Goal: Information Seeking & Learning: Learn about a topic

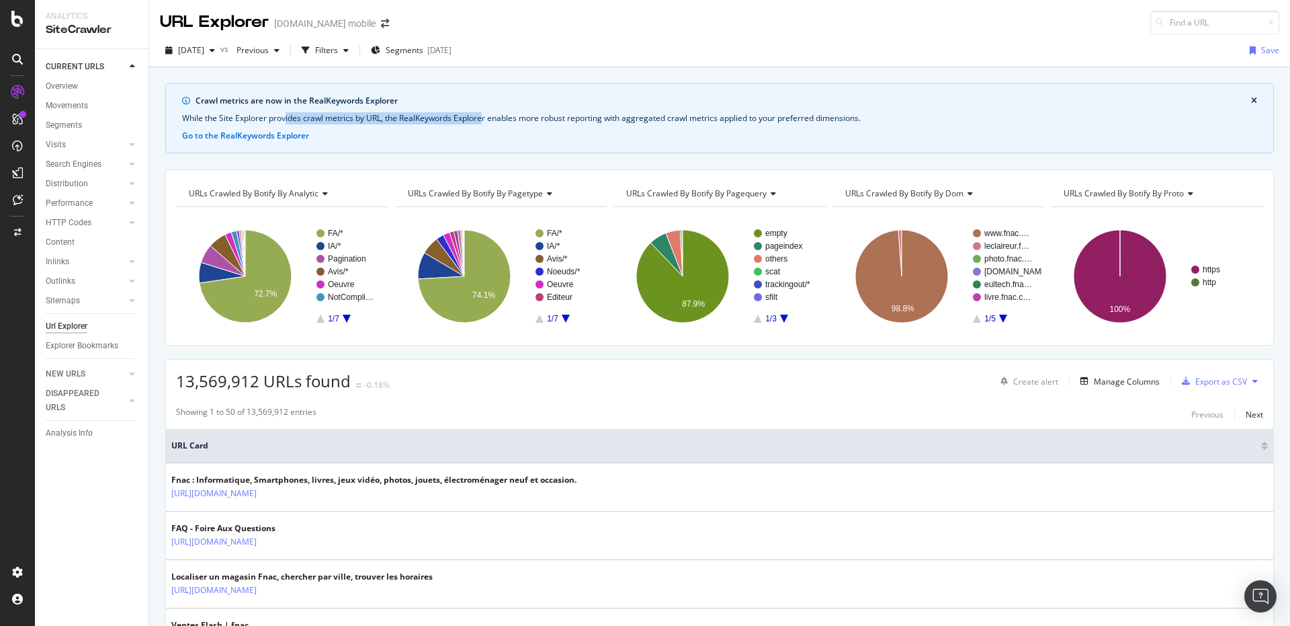
drag, startPoint x: 287, startPoint y: 118, endPoint x: 482, endPoint y: 116, distance: 195.5
click at [482, 116] on div "While the Site Explorer provides crawl metrics by URL, the RealKeywords Explore…" at bounding box center [719, 118] width 1075 height 12
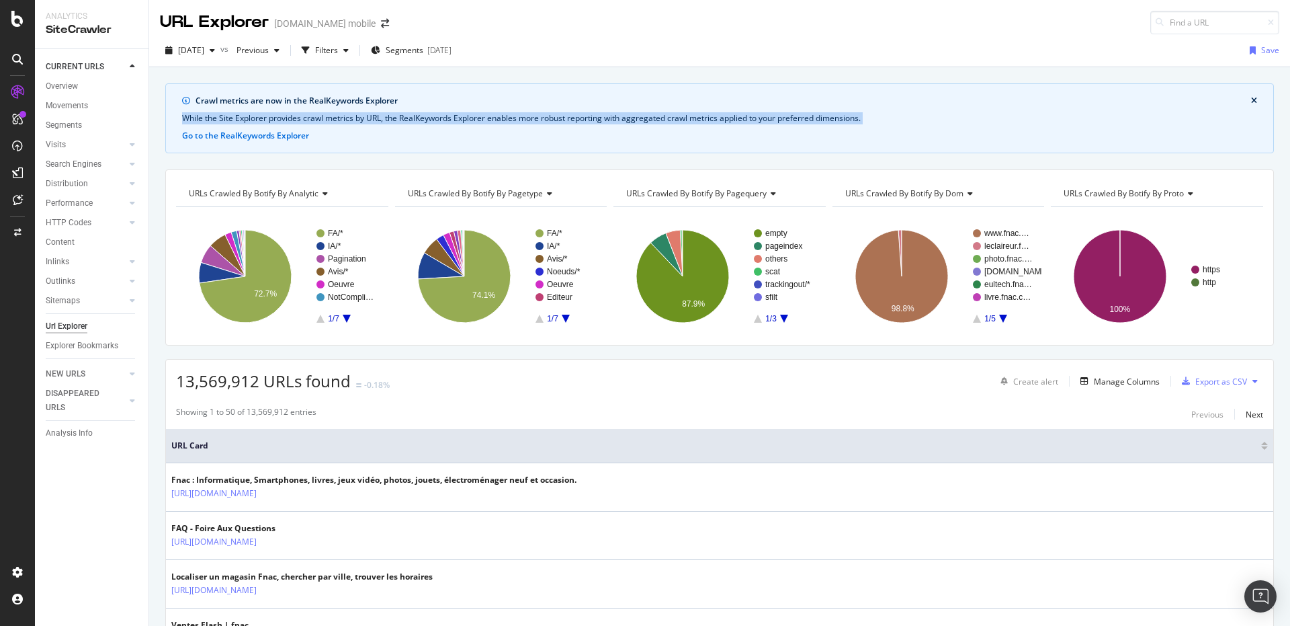
click at [482, 116] on div "While the Site Explorer provides crawl metrics by URL, the RealKeywords Explore…" at bounding box center [719, 118] width 1075 height 12
click at [502, 110] on div "Crawl metrics are now in the RealKeywords Explorer While the Site Explorer prov…" at bounding box center [719, 118] width 1109 height 70
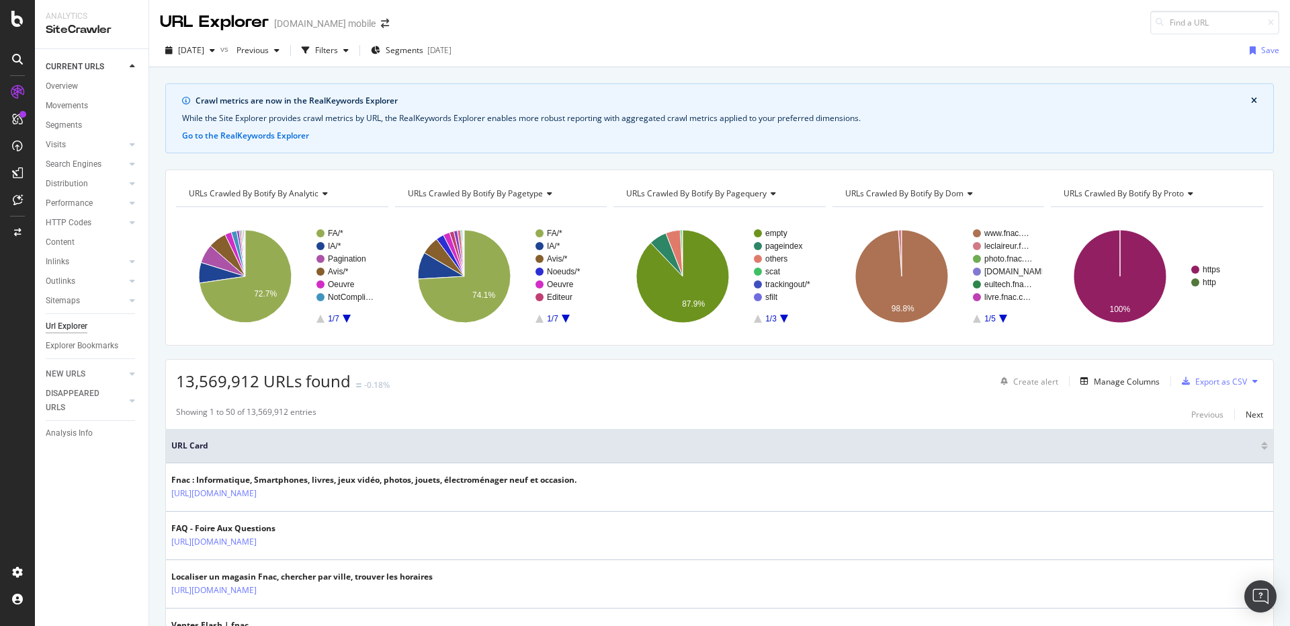
click at [168, 259] on div "URLs Crawled By Botify By analytic Chart (by Value) Table Expand Export as CSV …" at bounding box center [719, 257] width 1109 height 176
click at [315, 56] on div "button" at bounding box center [305, 50] width 19 height 19
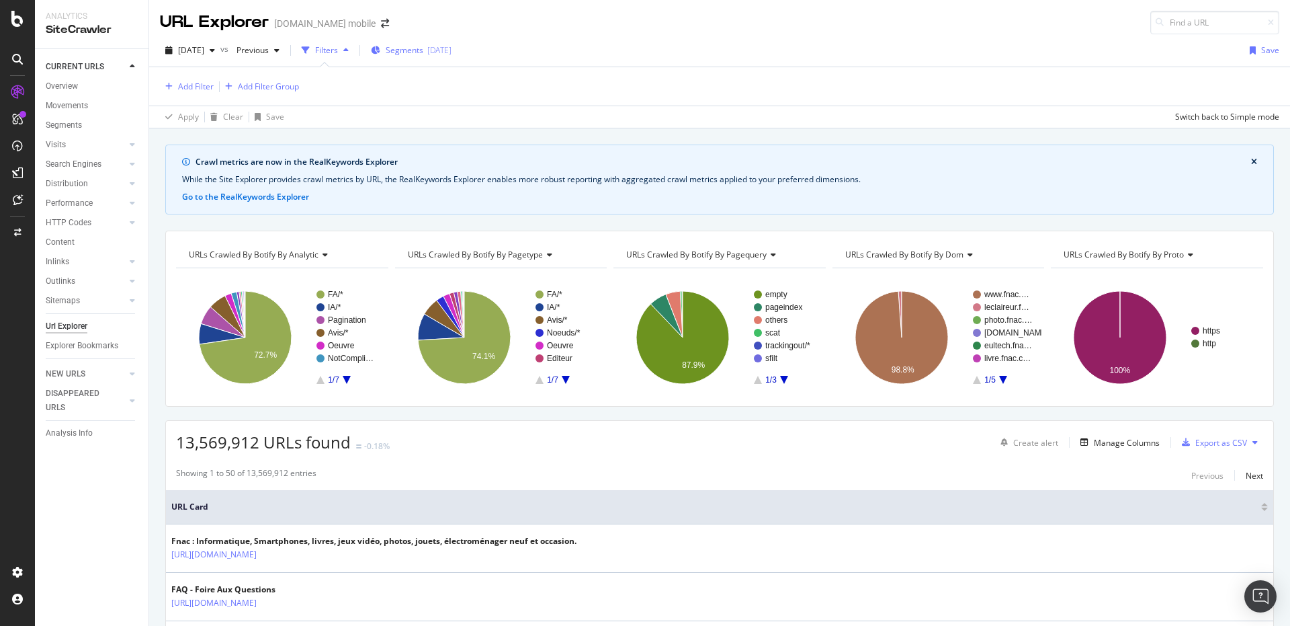
click at [419, 42] on div "Segments 2025-08-11" at bounding box center [411, 50] width 81 height 20
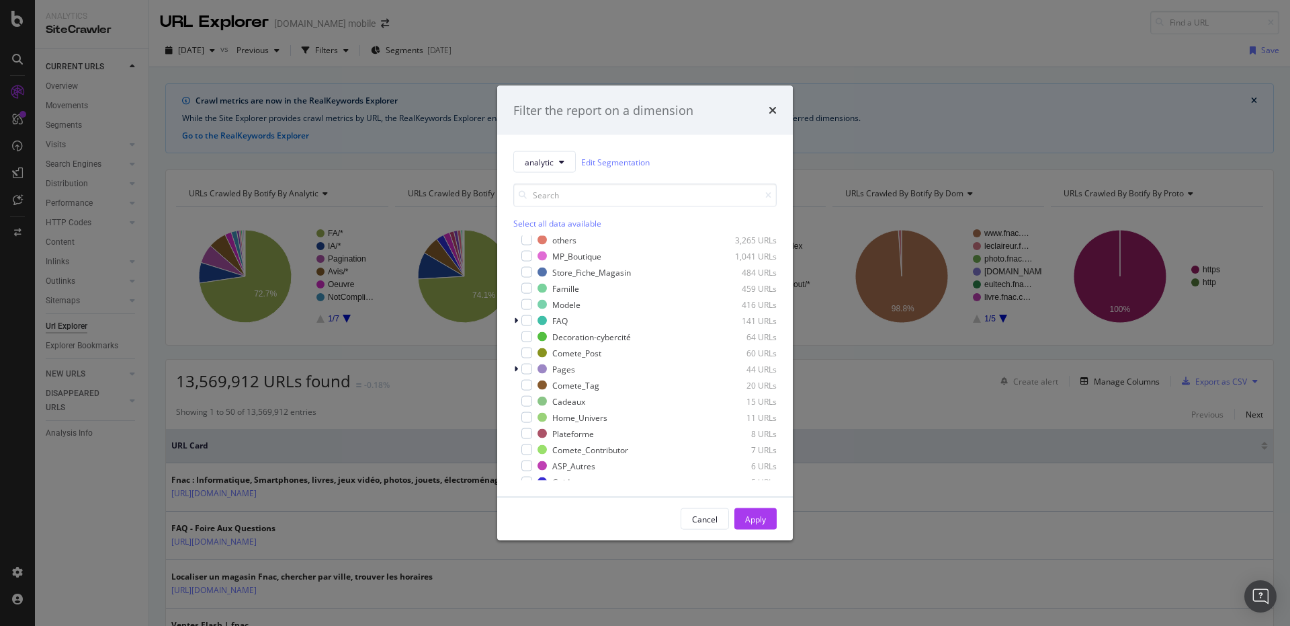
scroll to position [215, 0]
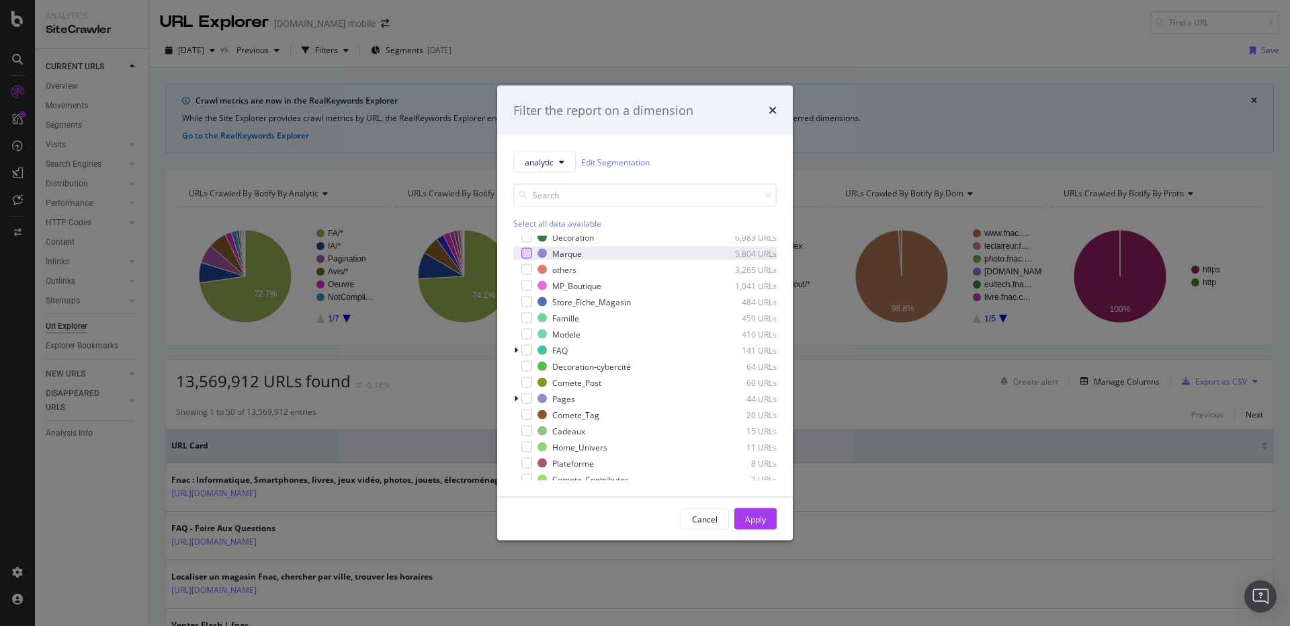
click at [523, 250] on div "modal" at bounding box center [526, 253] width 11 height 11
drag, startPoint x: 760, startPoint y: 516, endPoint x: 687, endPoint y: 139, distance: 383.9
click at [759, 515] on div "Apply" at bounding box center [755, 518] width 21 height 11
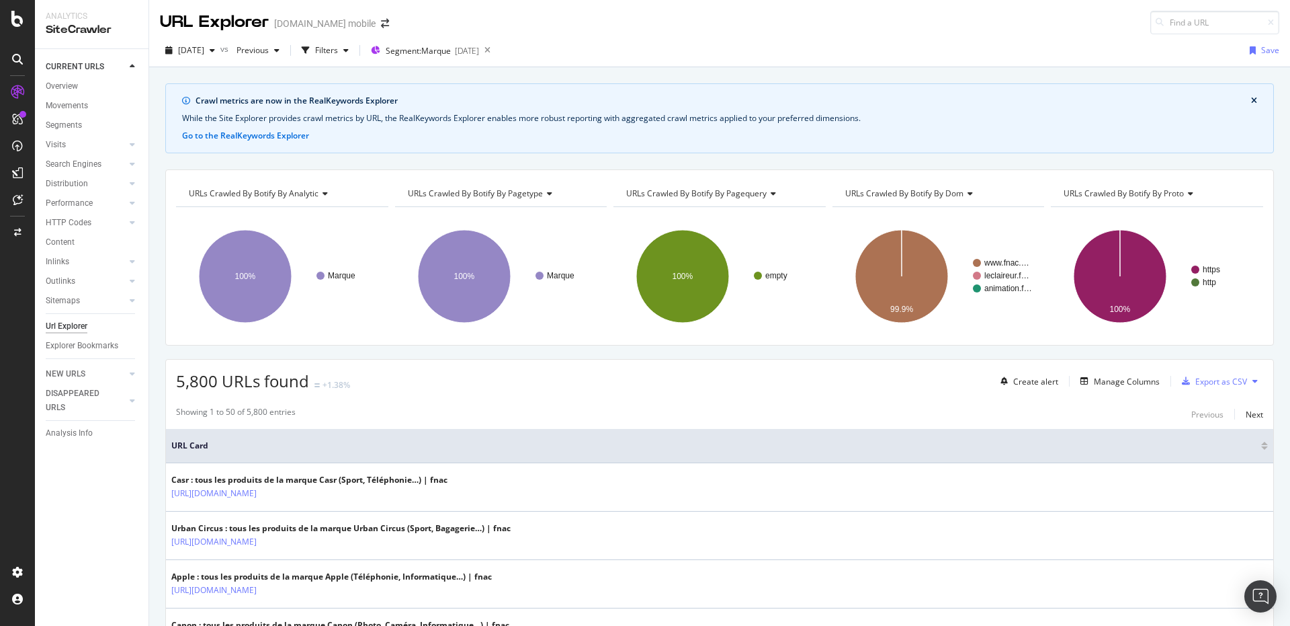
click at [187, 334] on rect "A chart." at bounding box center [281, 276] width 210 height 117
click at [1111, 384] on div "Manage Columns" at bounding box center [1127, 381] width 66 height 11
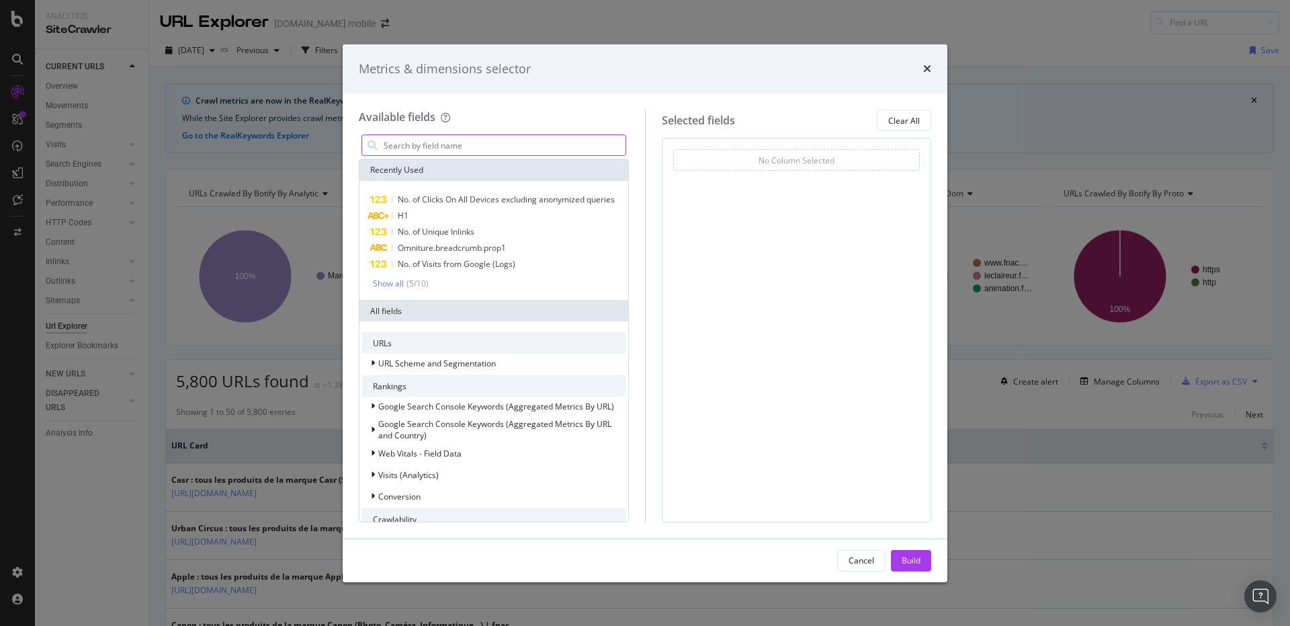
click at [441, 144] on input "modal" at bounding box center [503, 145] width 243 height 20
type input "a"
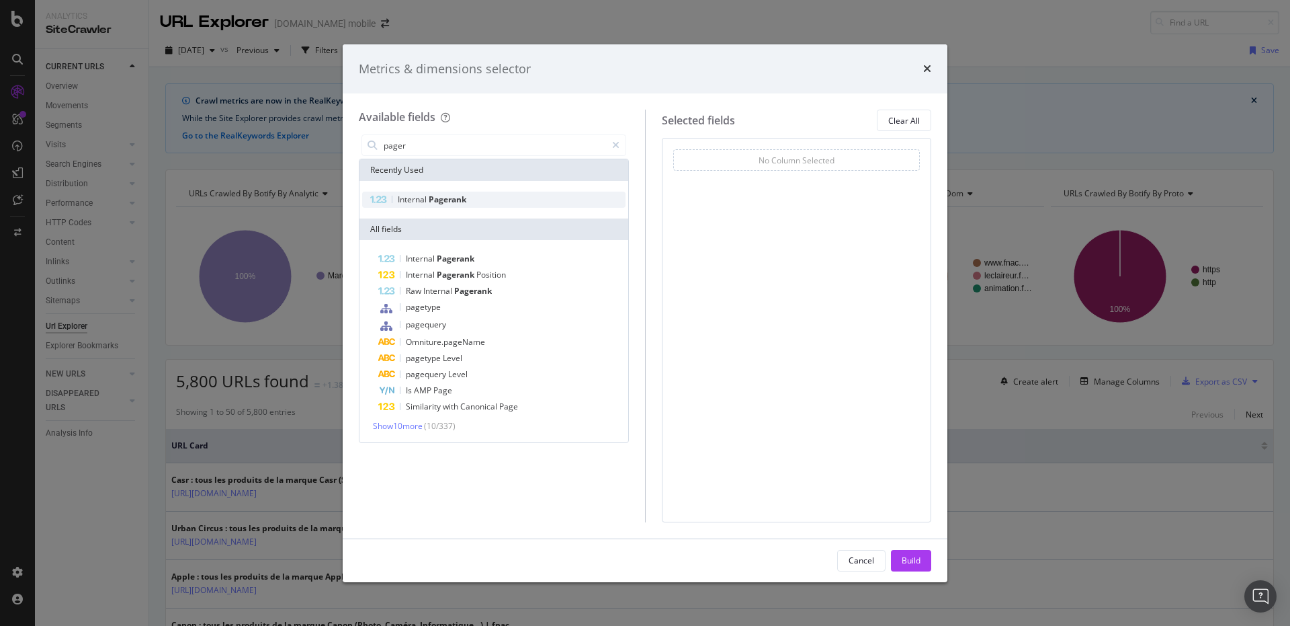
type input "pager"
click at [437, 196] on span "Pagerank" at bounding box center [448, 199] width 38 height 11
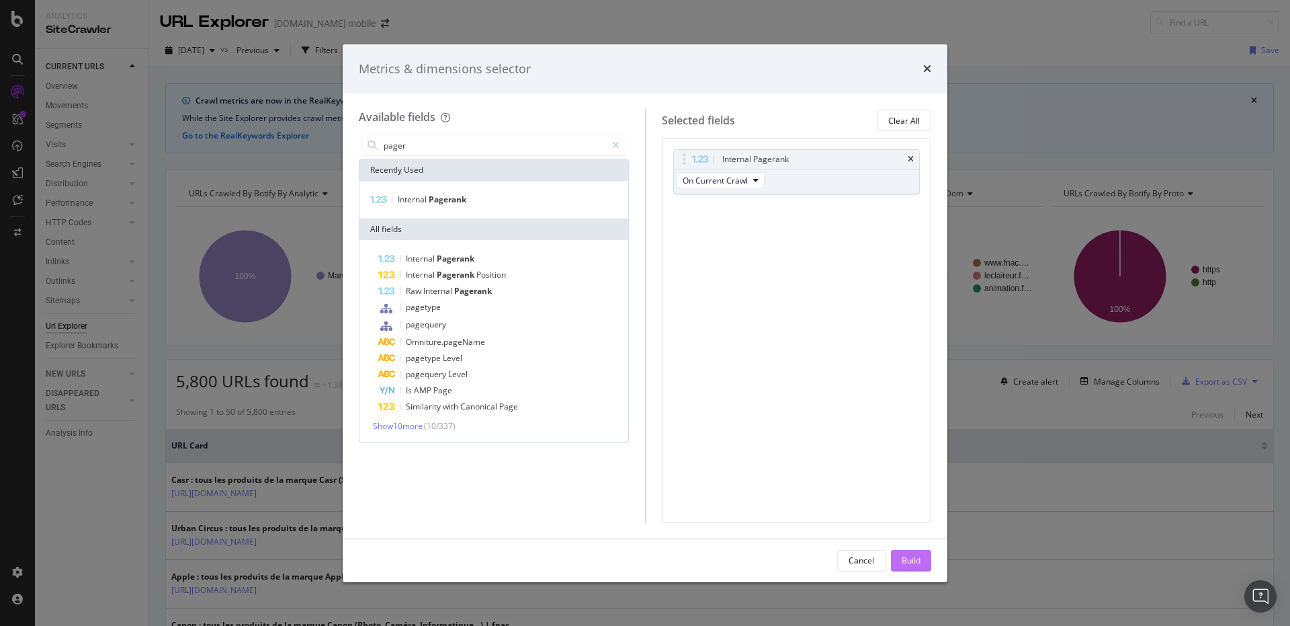
click at [908, 550] on button "Build" at bounding box center [911, 561] width 40 height 22
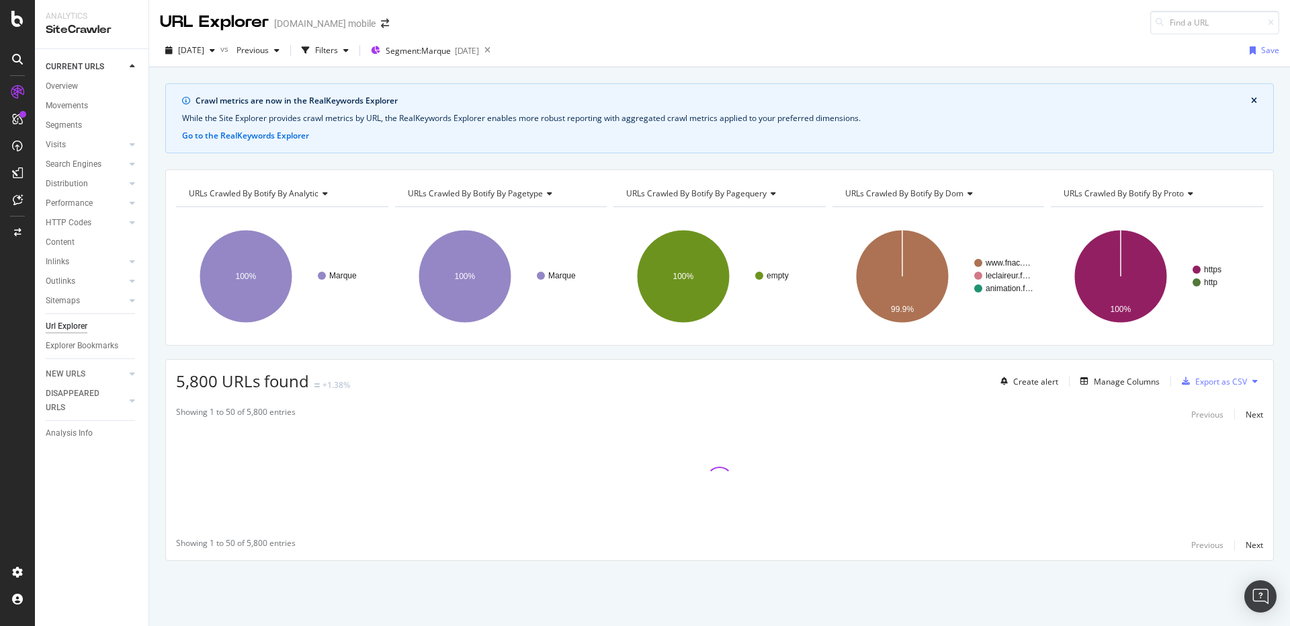
click at [656, 161] on div "Crawl metrics are now in the RealKeywords Explorer While the Site Explorer prov…" at bounding box center [719, 345] width 1141 height 524
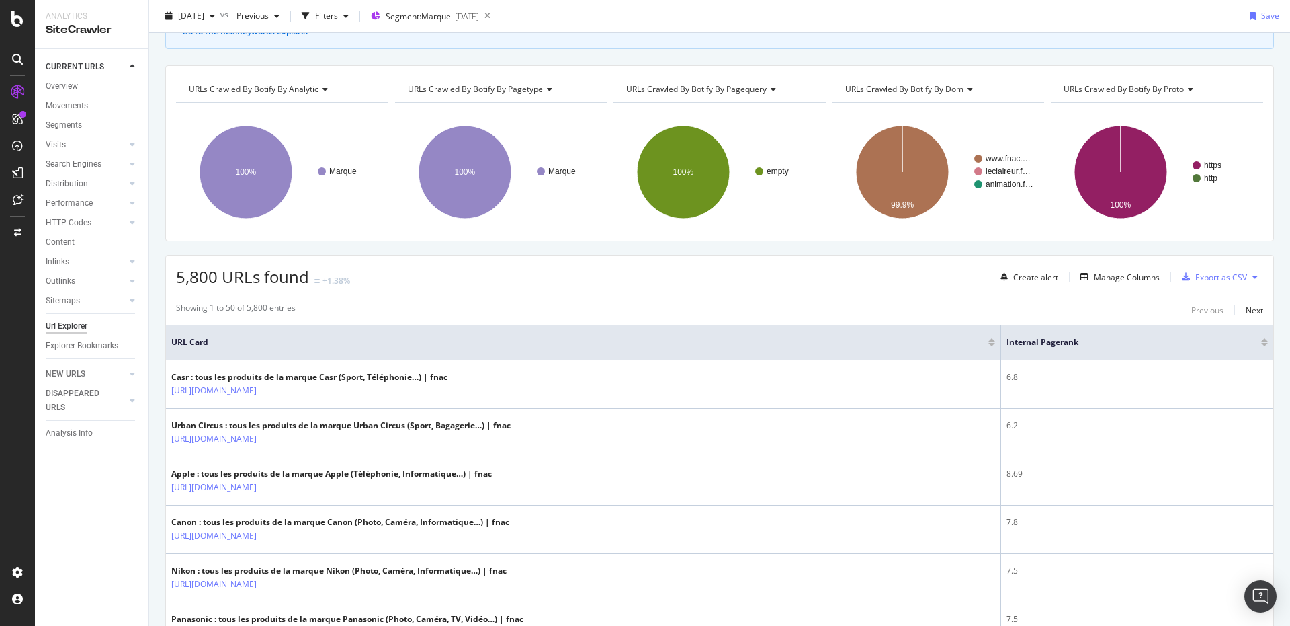
scroll to position [134, 0]
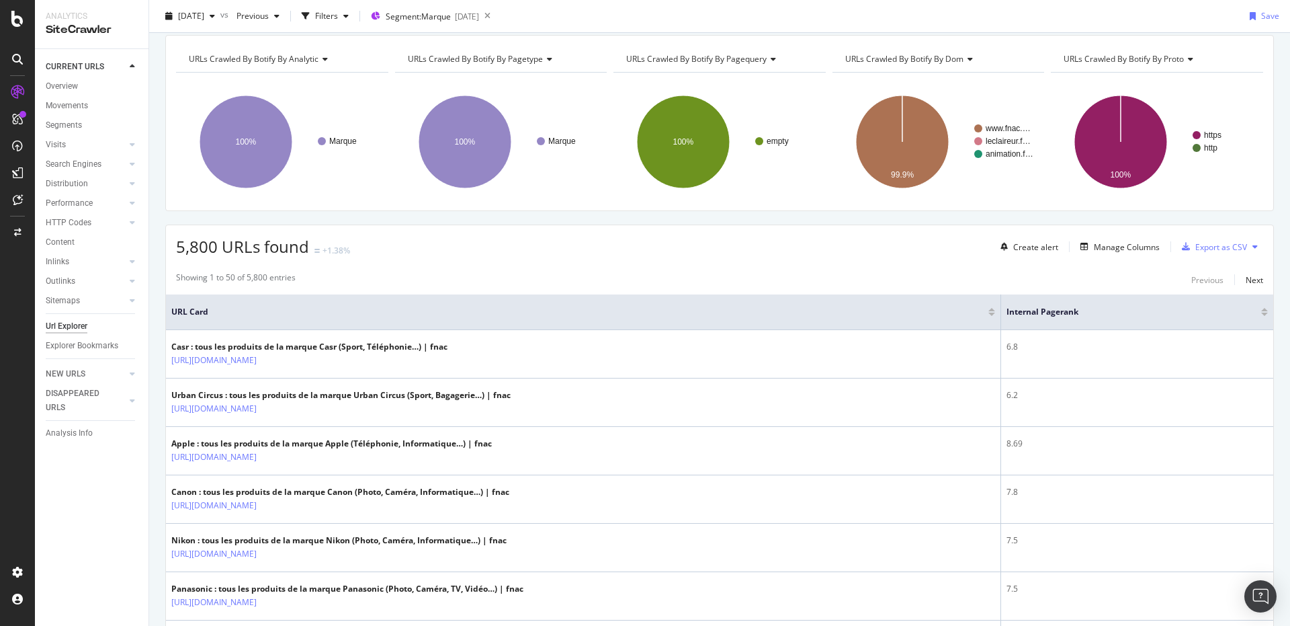
click at [1261, 315] on div at bounding box center [1264, 313] width 7 height 3
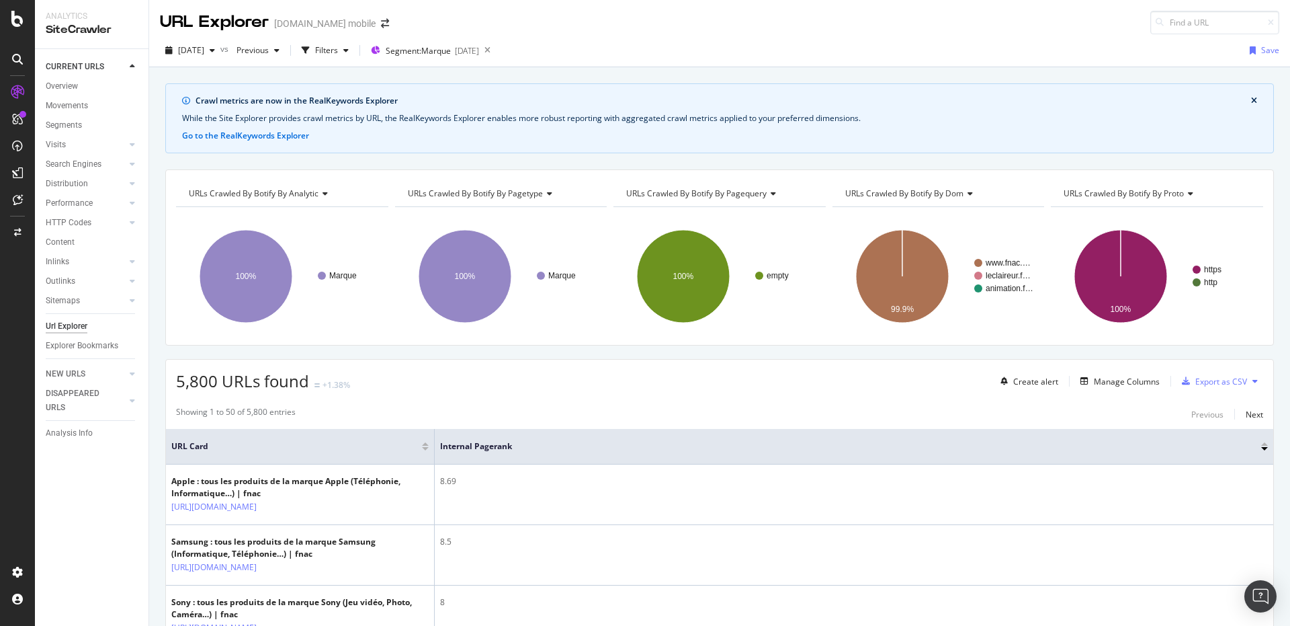
scroll to position [269, 0]
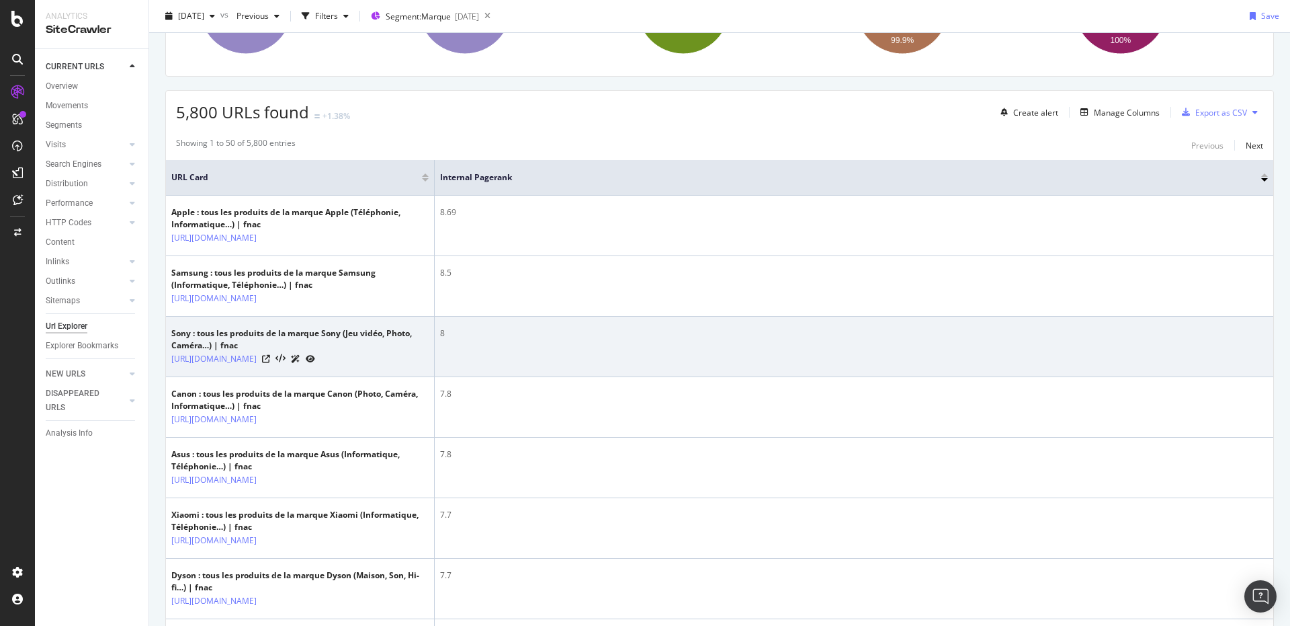
click at [480, 337] on div "8" at bounding box center [854, 333] width 828 height 12
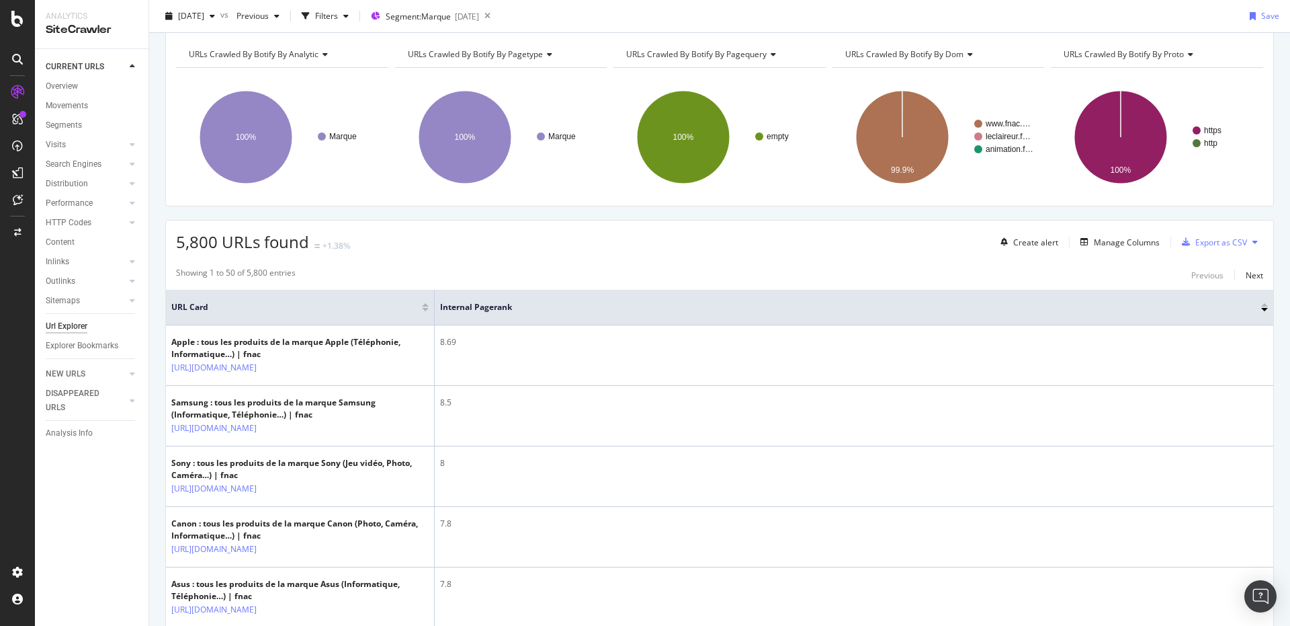
scroll to position [134, 0]
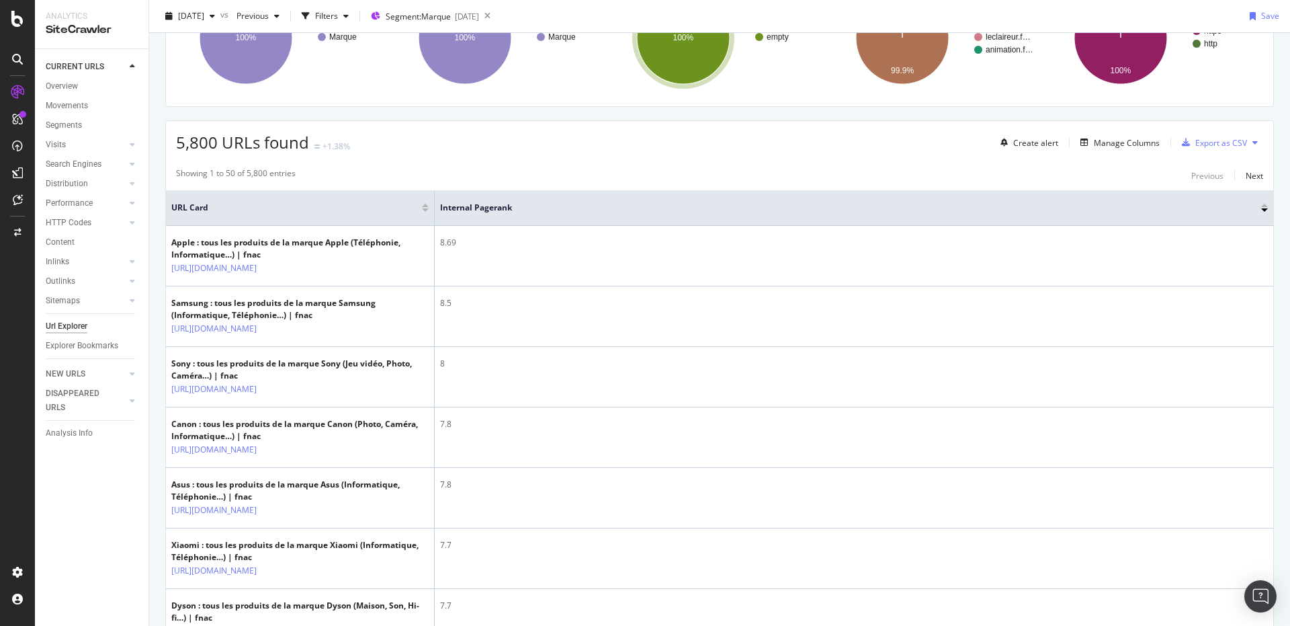
scroll to position [269, 0]
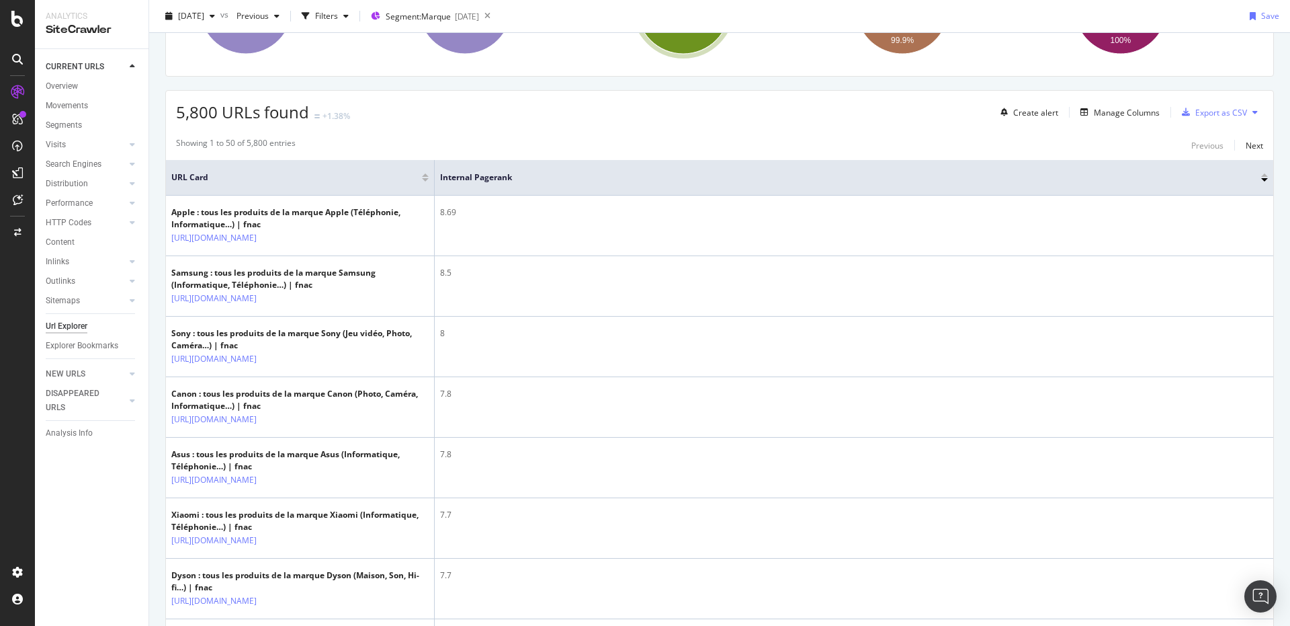
click at [423, 104] on div "5,800 URLs found +1.38% Create alert Manage Columns Export as CSV" at bounding box center [719, 107] width 1107 height 33
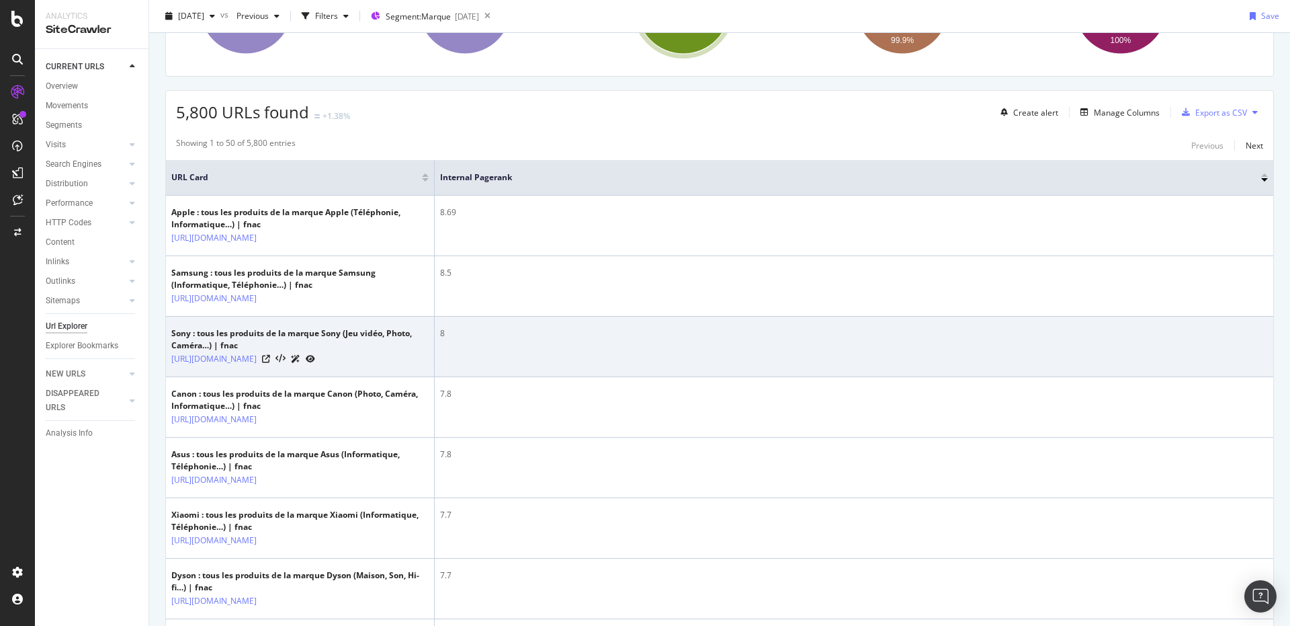
click at [567, 376] on td "8" at bounding box center [854, 346] width 839 height 60
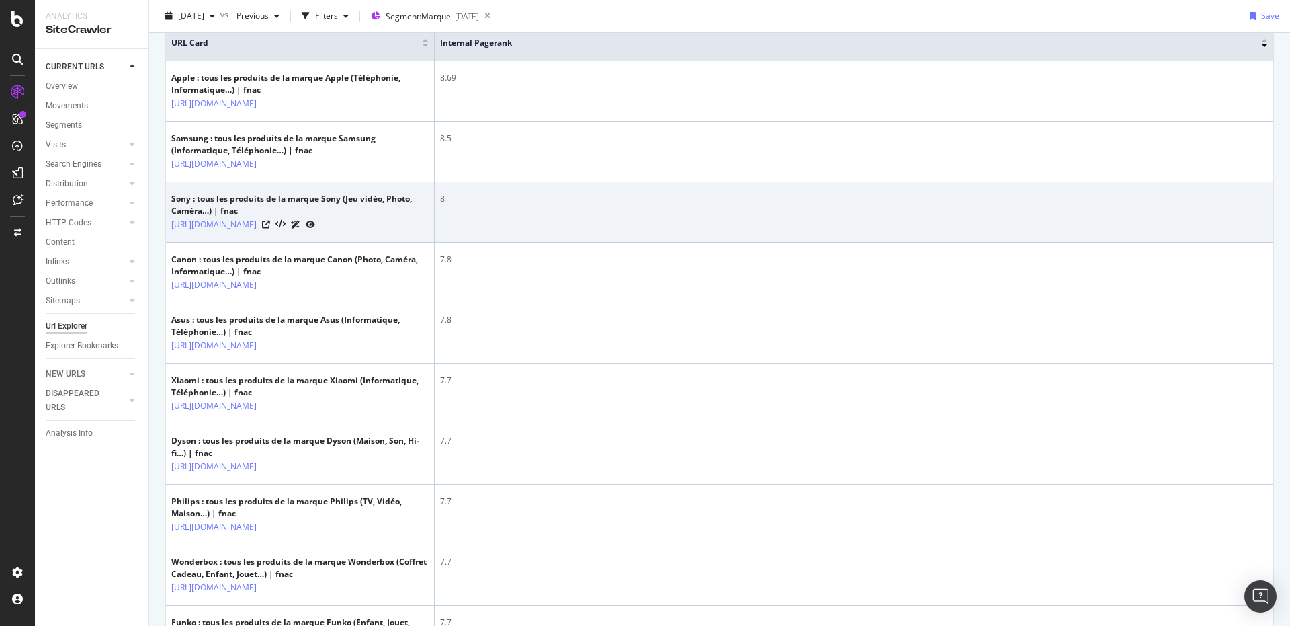
scroll to position [0, 0]
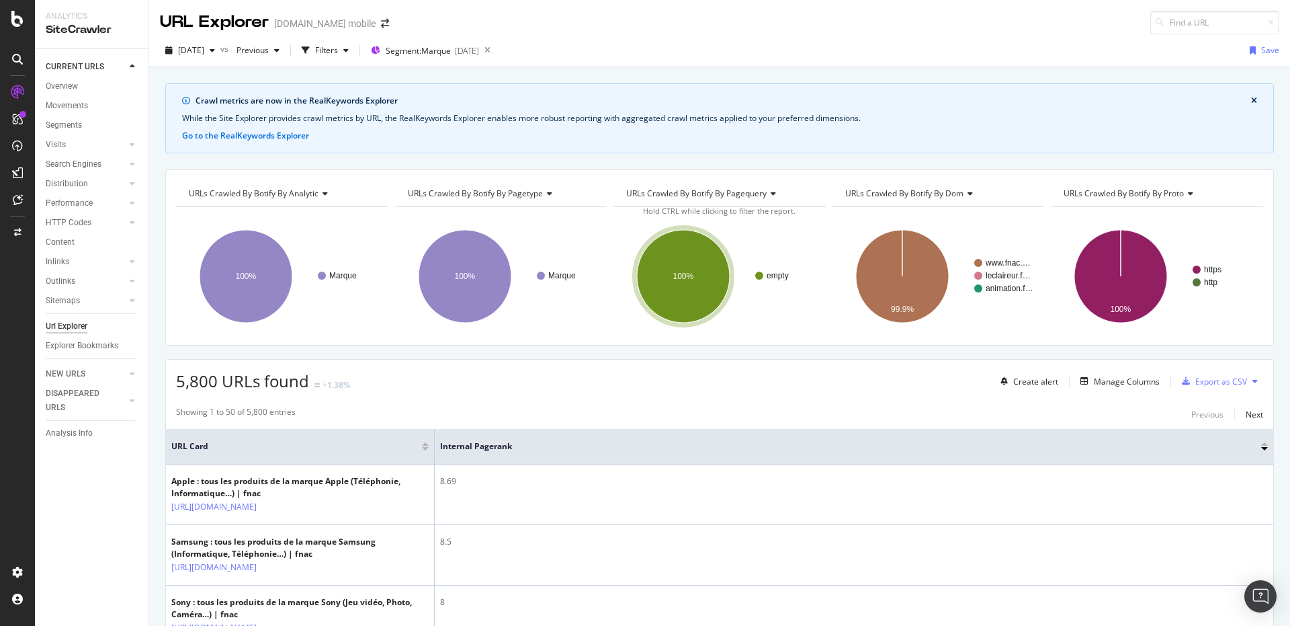
click at [547, 376] on div "5,800 URLs found +1.38% Create alert Manage Columns Export as CSV" at bounding box center [719, 375] width 1107 height 33
